Goal: Information Seeking & Learning: Learn about a topic

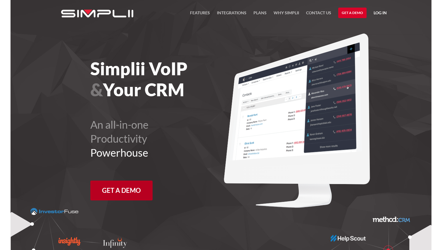
click at [109, 197] on link "Get a Demo" at bounding box center [121, 191] width 62 height 20
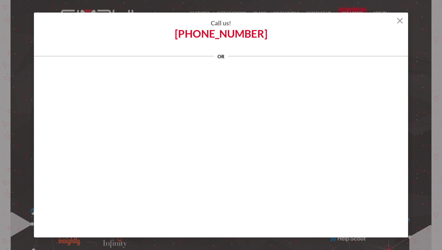
click at [399, 20] on img at bounding box center [400, 21] width 6 height 6
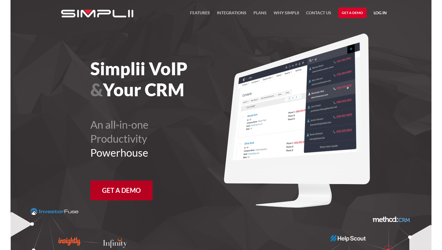
click at [121, 194] on link "Get a Demo" at bounding box center [121, 191] width 62 height 20
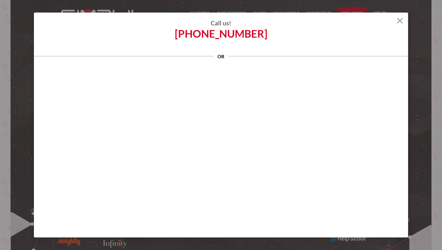
click at [398, 22] on img at bounding box center [400, 21] width 6 height 6
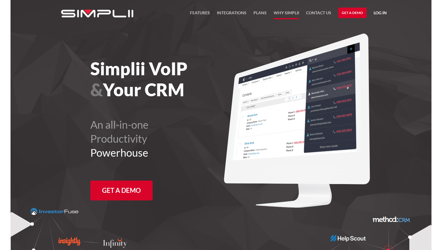
click at [283, 12] on link "Why Simplii" at bounding box center [285, 14] width 25 height 10
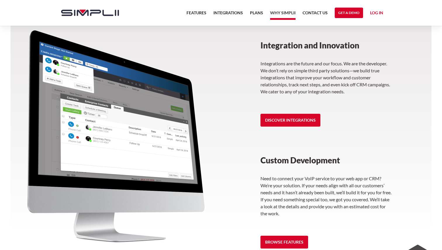
scroll to position [834, 0]
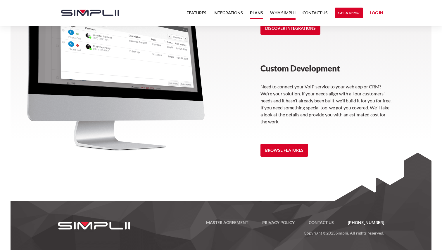
click at [256, 16] on link "Plans" at bounding box center [256, 14] width 13 height 10
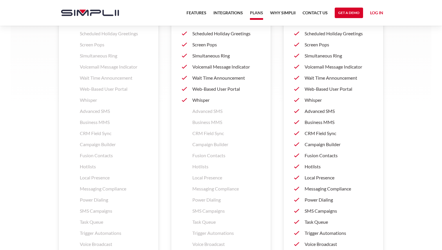
scroll to position [961, 0]
